Goal: Task Accomplishment & Management: Manage account settings

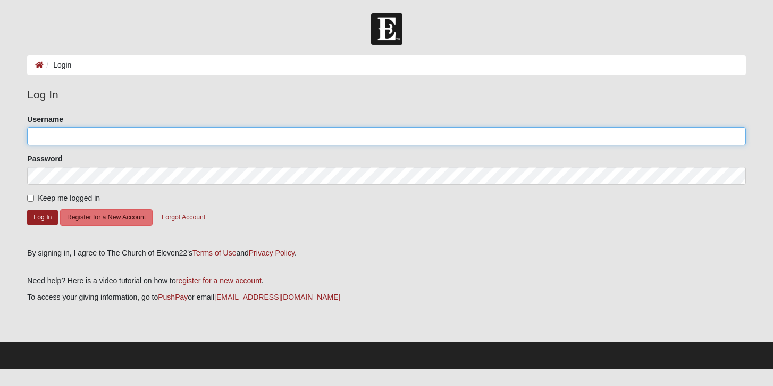
type input "taylorbates"
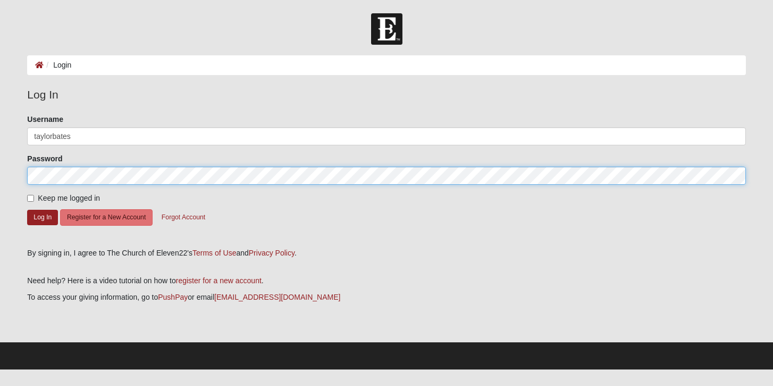
click at [43, 216] on button "Log In" at bounding box center [42, 217] width 31 height 15
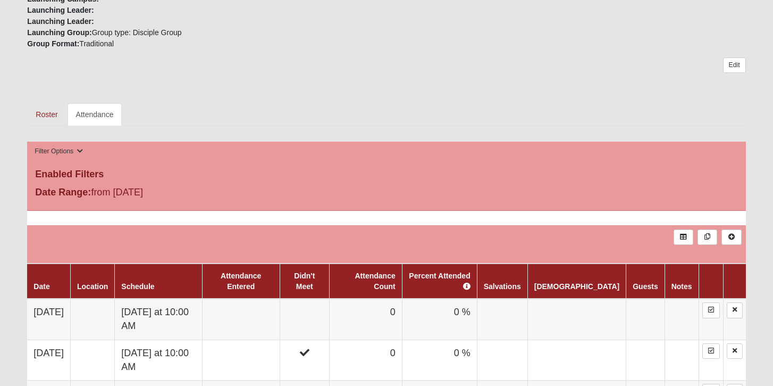
scroll to position [391, 0]
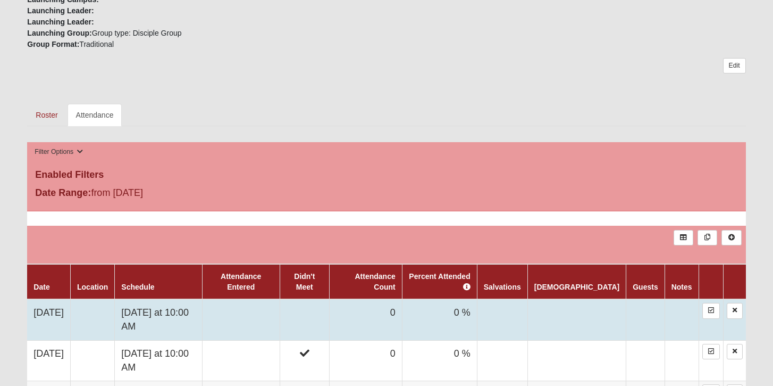
click at [202, 314] on td "[DATE] at 10:00 AM" at bounding box center [158, 319] width 87 height 41
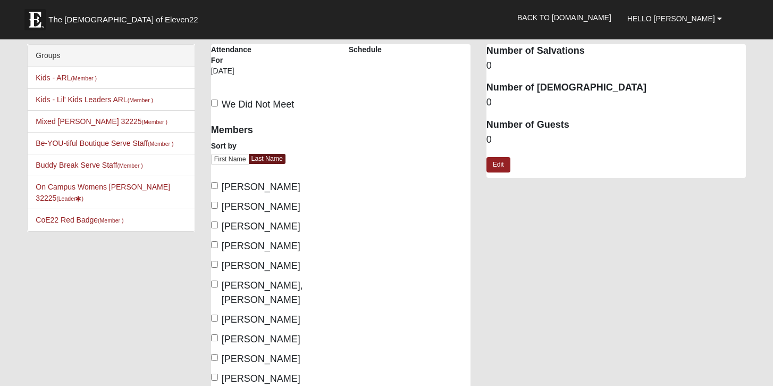
click at [240, 187] on span "Bates, Taylor" at bounding box center [261, 186] width 79 height 11
click at [218, 187] on input "Bates, Taylor" at bounding box center [214, 185] width 7 height 7
checkbox input "true"
click at [238, 206] on span "Bradley, Andrea" at bounding box center [261, 206] width 79 height 11
click at [218, 206] on input "Bradley, Andrea" at bounding box center [214, 205] width 7 height 7
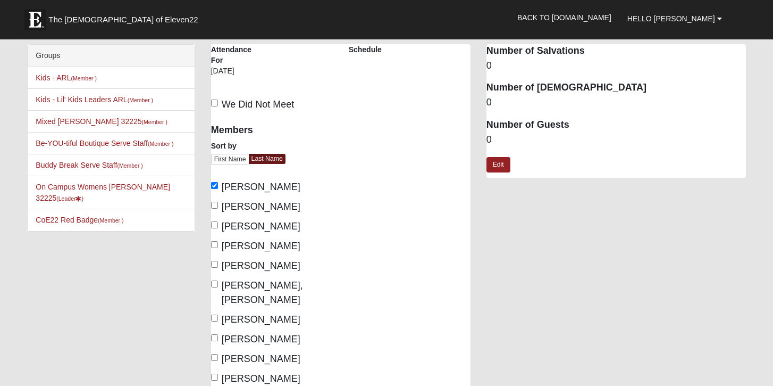
checkbox input "true"
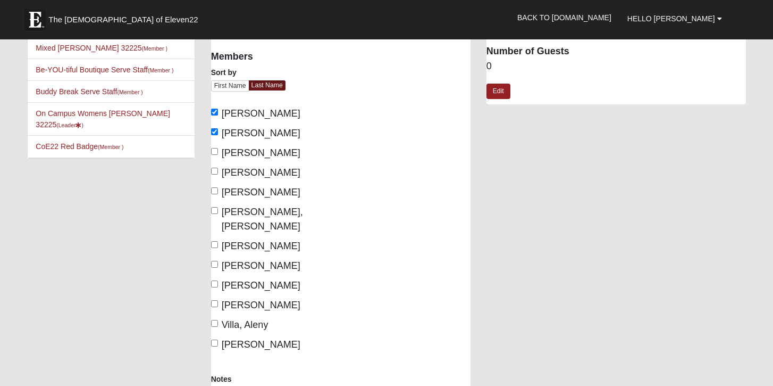
scroll to position [73, 0]
click at [238, 260] on span "Moody, Dana" at bounding box center [261, 265] width 79 height 11
click at [218, 261] on input "Moody, Dana" at bounding box center [214, 264] width 7 height 7
checkbox input "true"
click at [238, 299] on span "Vance, Carol" at bounding box center [261, 304] width 79 height 11
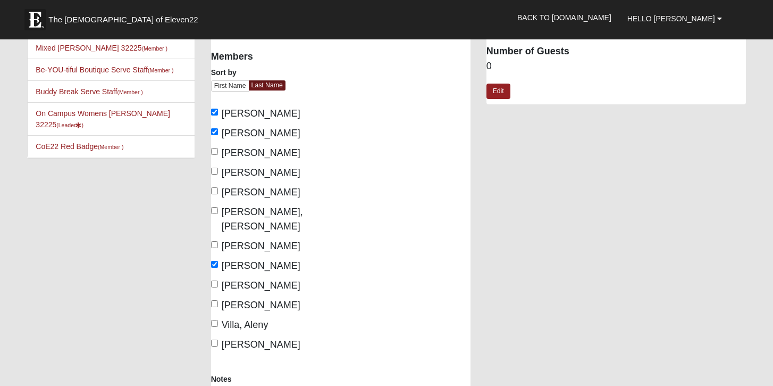
click at [218, 300] on input "Vance, Carol" at bounding box center [214, 303] width 7 height 7
checkbox input "true"
click at [240, 319] on span "Villa, Aleny" at bounding box center [245, 324] width 47 height 11
click at [218, 320] on input "Villa, Aleny" at bounding box center [214, 323] width 7 height 7
checkbox input "true"
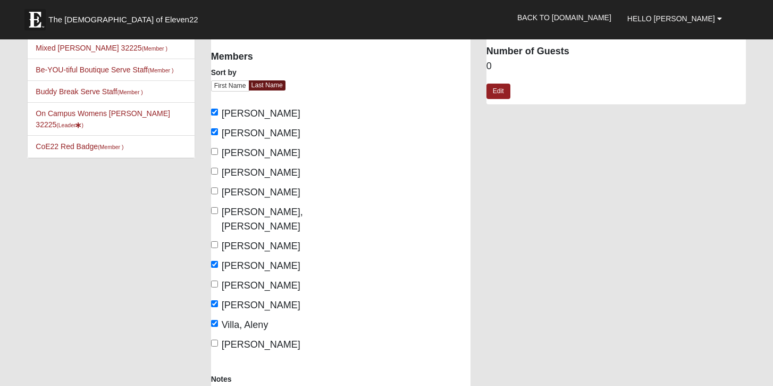
click at [240, 337] on label "Witt, Abby" at bounding box center [255, 344] width 89 height 14
click at [218, 339] on input "Witt, Abby" at bounding box center [214, 342] width 7 height 7
checkbox input "true"
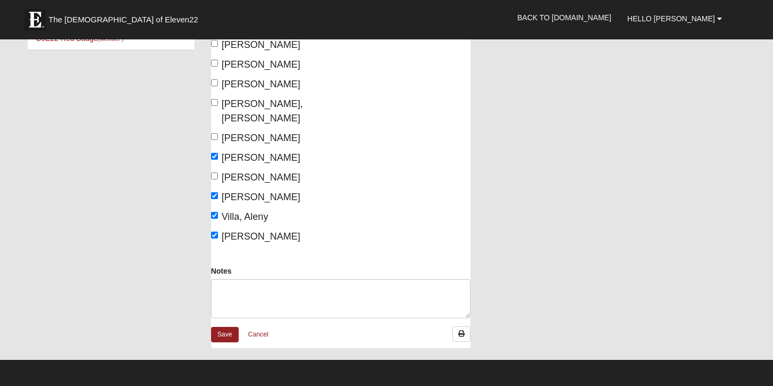
scroll to position [181, 0]
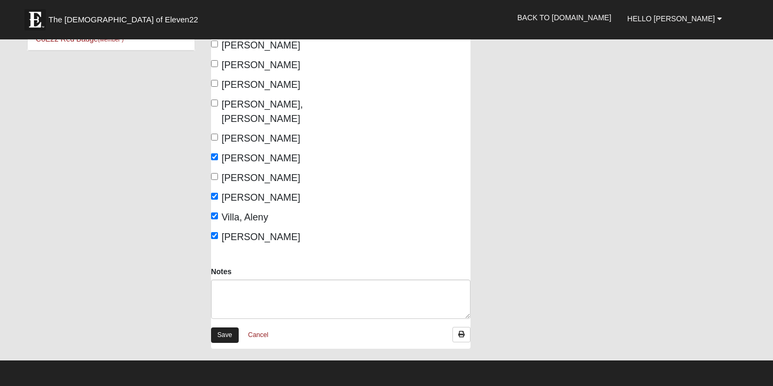
click at [231, 327] on link "Save" at bounding box center [225, 334] width 28 height 15
